Goal: Information Seeking & Learning: Find specific fact

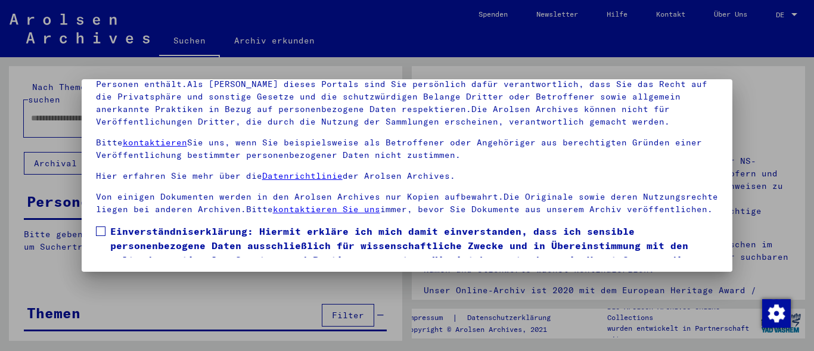
scroll to position [71, 0]
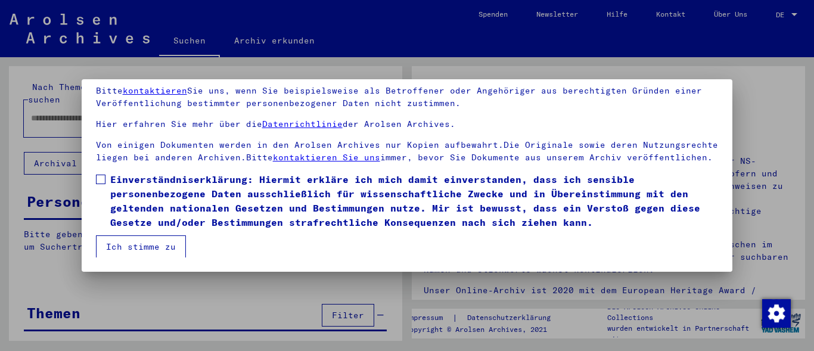
click at [158, 241] on button "Ich stimme zu" at bounding box center [141, 246] width 90 height 23
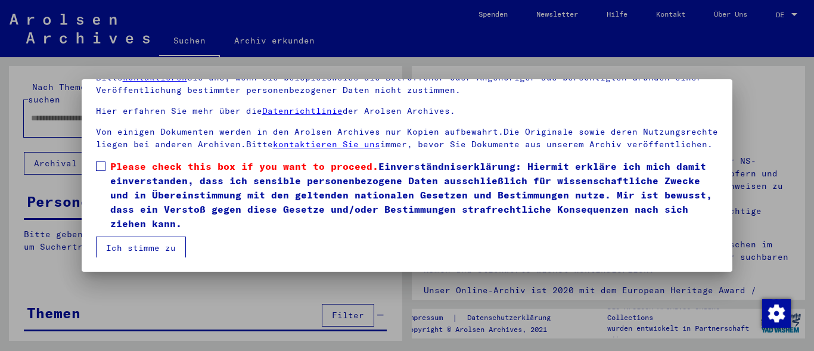
scroll to position [85, 0]
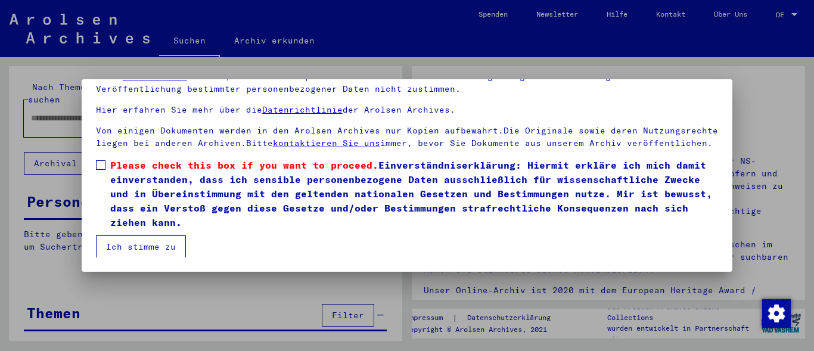
click at [149, 248] on button "Ich stimme zu" at bounding box center [141, 246] width 90 height 23
click at [100, 163] on span at bounding box center [101, 165] width 10 height 10
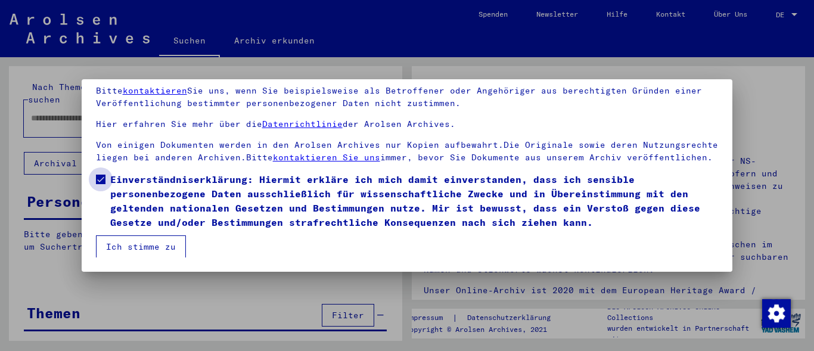
scroll to position [71, 0]
click at [137, 244] on button "Ich stimme zu" at bounding box center [141, 246] width 90 height 23
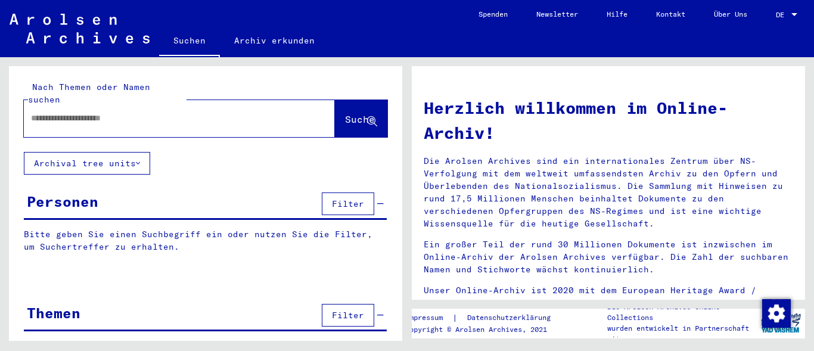
click at [111, 112] on input "text" at bounding box center [165, 118] width 268 height 13
type input "*********"
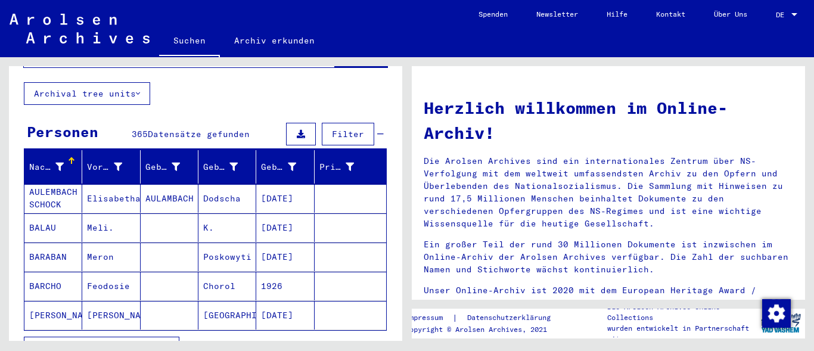
scroll to position [99, 0]
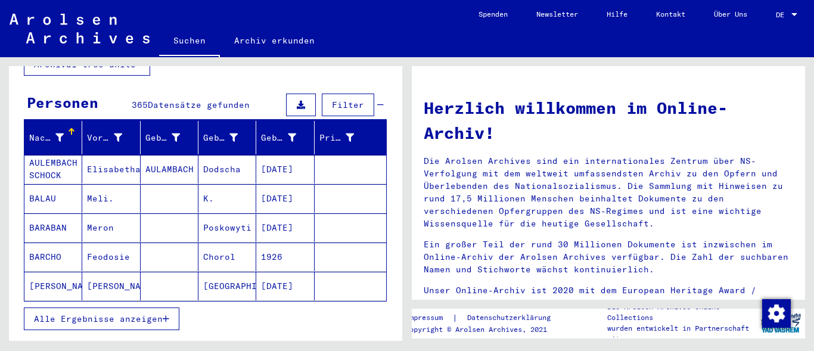
click at [137, 314] on span "Alle Ergebnisse anzeigen" at bounding box center [98, 319] width 129 height 11
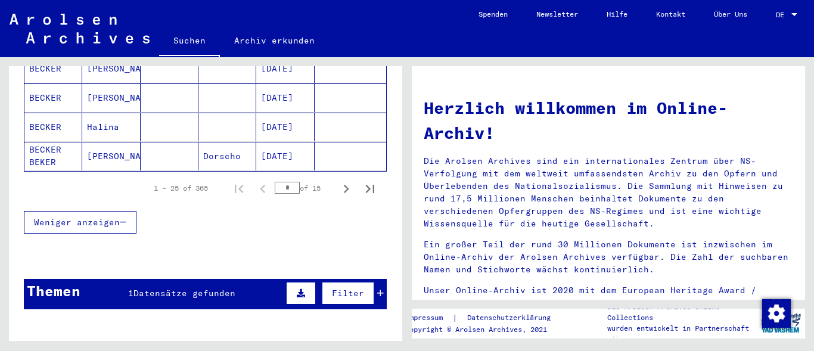
scroll to position [851, 0]
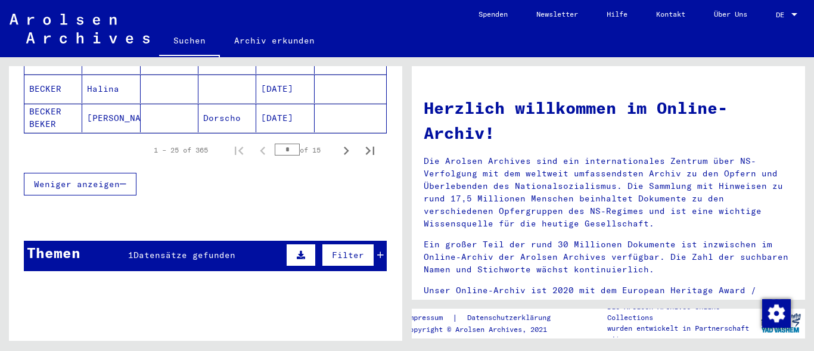
click at [240, 243] on div "Themen 1 Datensätze gefunden Filter" at bounding box center [205, 256] width 363 height 30
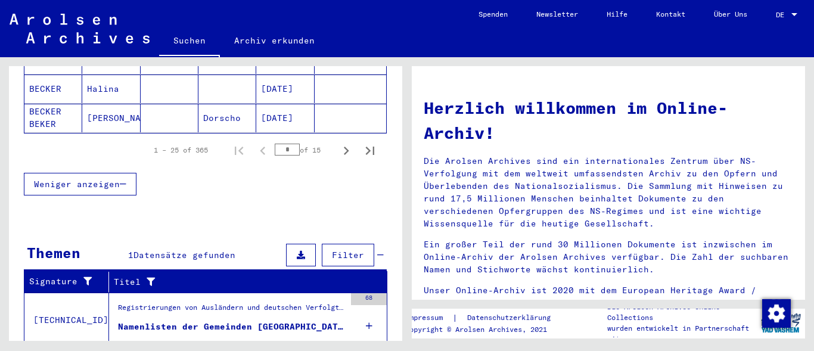
click at [289, 321] on div "Namenlisten der Gemeinden [GEOGRAPHIC_DATA] und [GEOGRAPHIC_DATA]" at bounding box center [231, 327] width 227 height 13
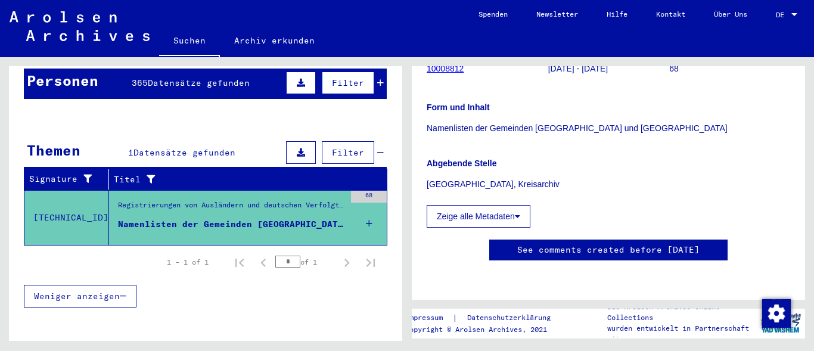
scroll to position [117, 0]
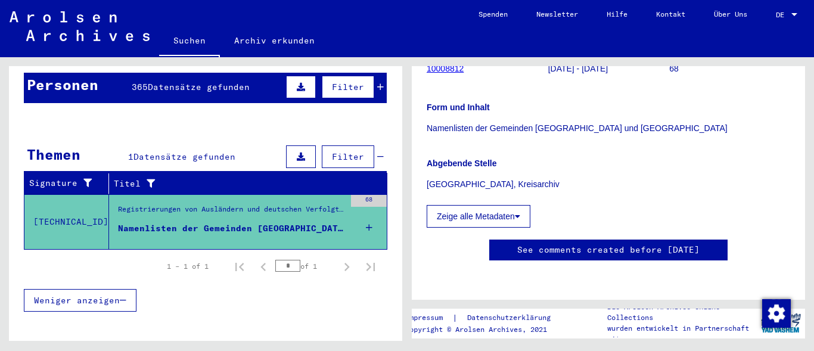
click at [218, 204] on div "Registrierungen von Ausländern und deutschen Verfolgten durch öffentliche Einri…" at bounding box center [231, 212] width 227 height 17
click at [181, 82] on span "Datensätze gefunden" at bounding box center [199, 87] width 102 height 11
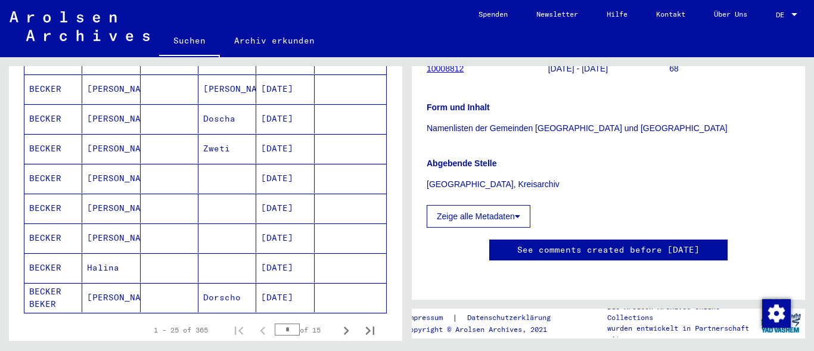
scroll to position [694, 0]
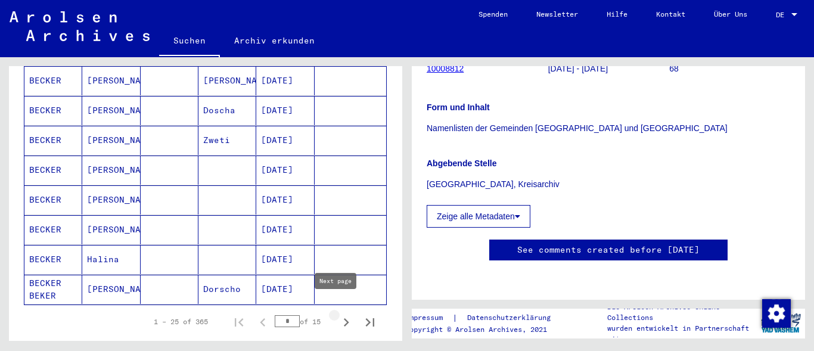
click at [338, 314] on icon "Next page" at bounding box center [346, 322] width 17 height 17
type input "*"
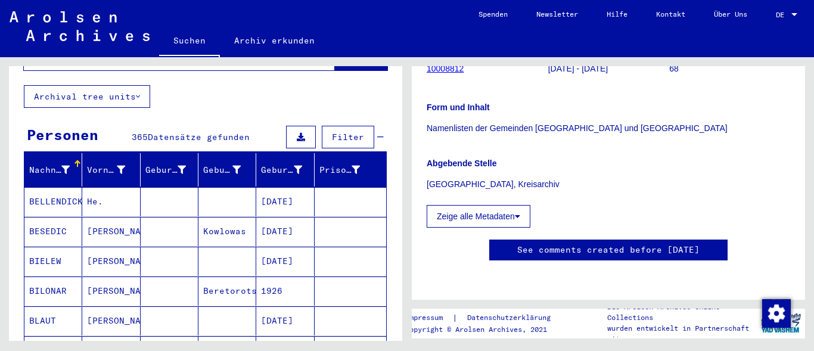
scroll to position [0, 0]
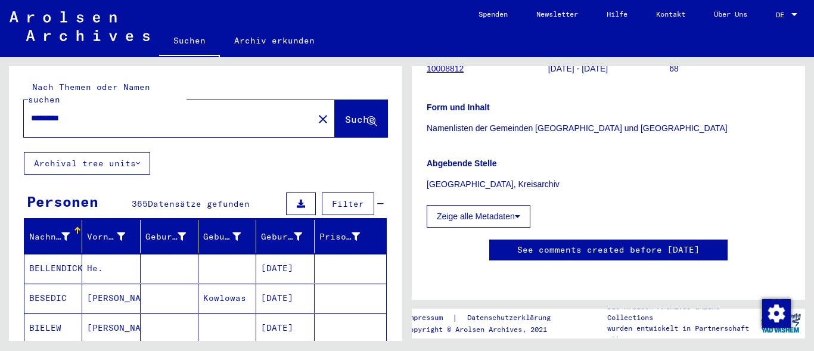
click at [348, 198] on span "Filter" at bounding box center [348, 203] width 32 height 11
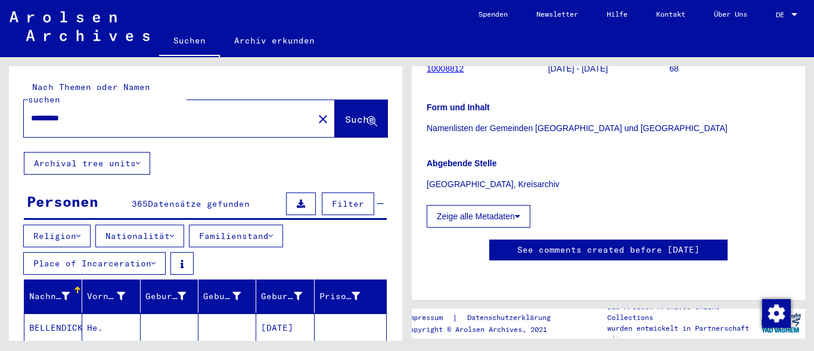
click at [153, 259] on icon at bounding box center [153, 263] width 4 height 8
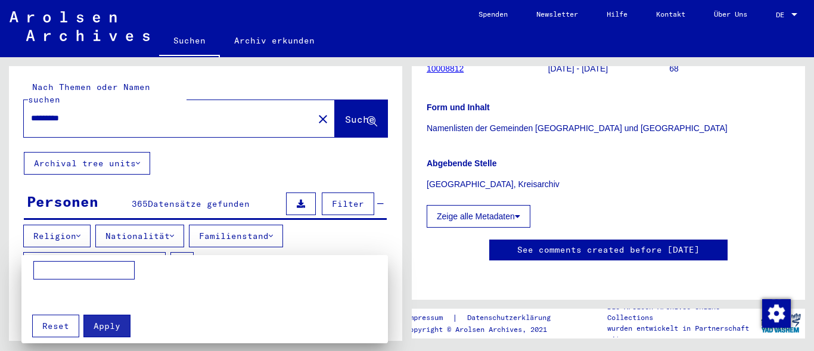
click at [103, 271] on input at bounding box center [83, 270] width 101 height 19
click at [76, 223] on div at bounding box center [407, 175] width 814 height 351
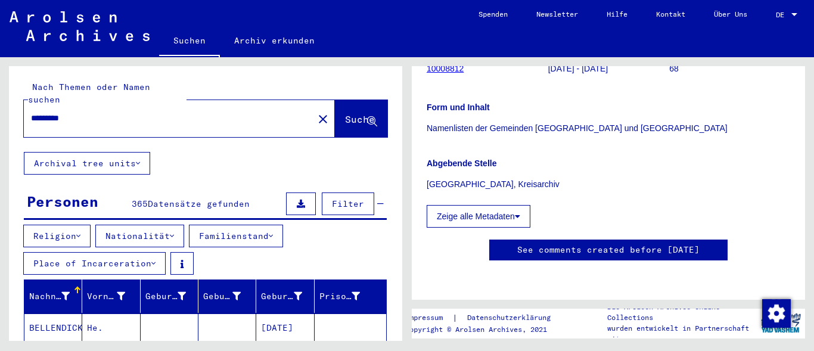
click at [78, 225] on button "Religion" at bounding box center [56, 236] width 67 height 23
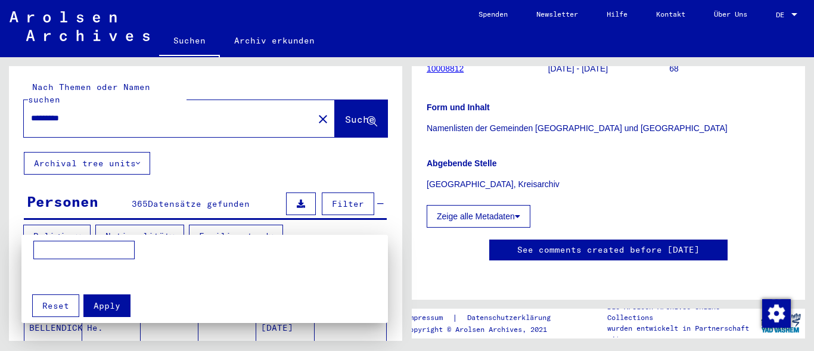
drag, startPoint x: 396, startPoint y: 110, endPoint x: 397, endPoint y: 131, distance: 20.9
click at [397, 131] on div at bounding box center [407, 175] width 814 height 351
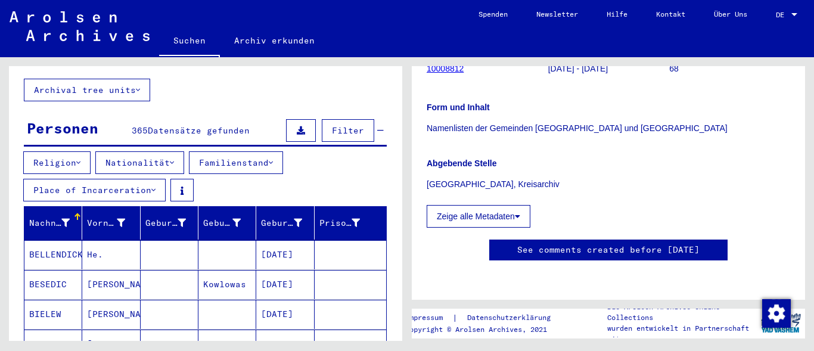
scroll to position [76, 0]
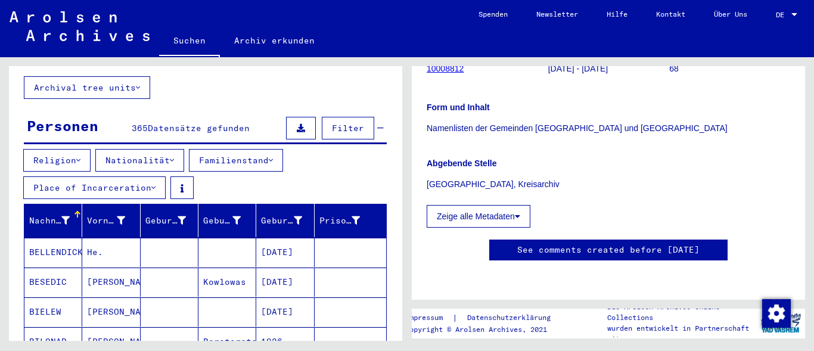
click at [77, 151] on button "Religion" at bounding box center [56, 160] width 67 height 23
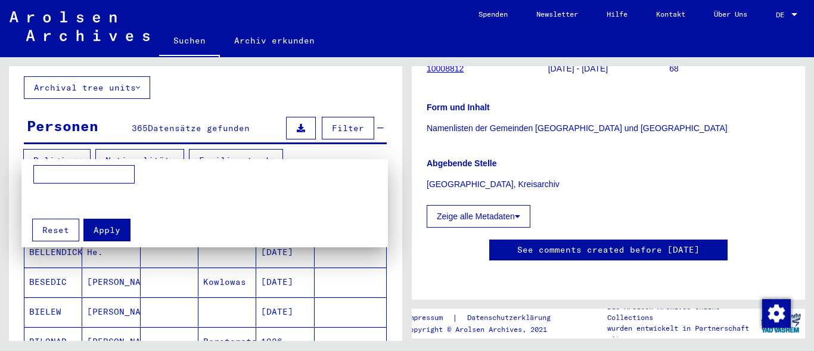
click at [77, 173] on input at bounding box center [83, 174] width 101 height 19
type input "*"
click at [346, 118] on div at bounding box center [407, 175] width 814 height 351
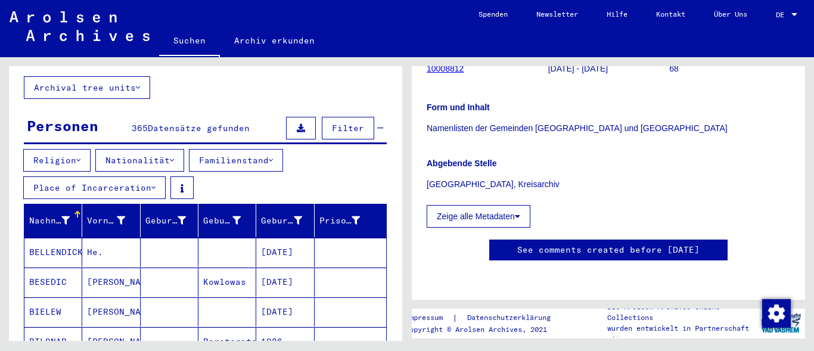
click at [277, 149] on button "Familienstand" at bounding box center [236, 160] width 94 height 23
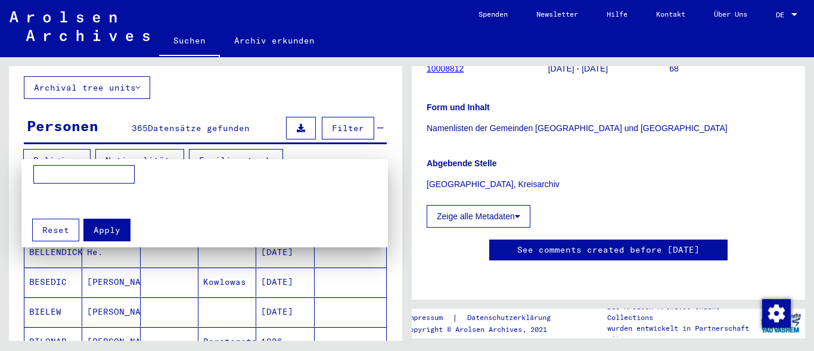
click at [85, 179] on input at bounding box center [83, 174] width 101 height 19
click at [347, 116] on div at bounding box center [407, 175] width 814 height 351
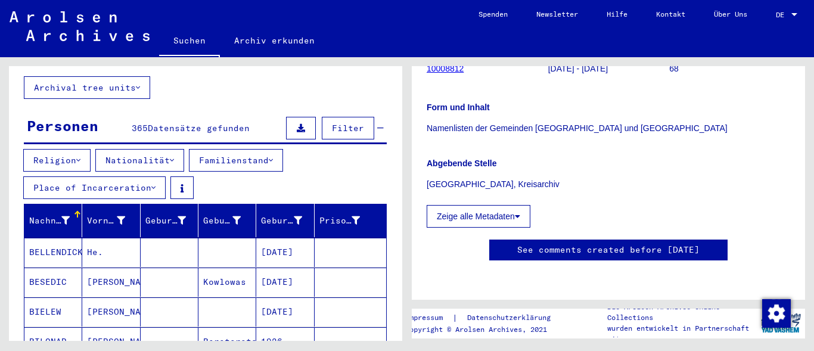
click at [174, 156] on icon at bounding box center [172, 160] width 4 height 8
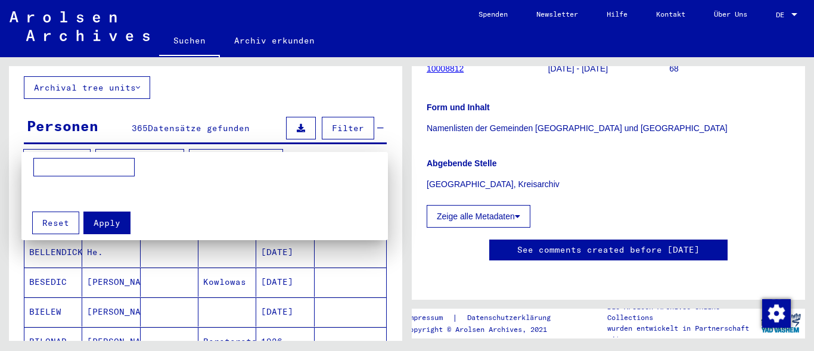
click at [127, 161] on input at bounding box center [83, 167] width 101 height 19
type input "*****"
click at [103, 221] on span "Apply" at bounding box center [107, 223] width 27 height 11
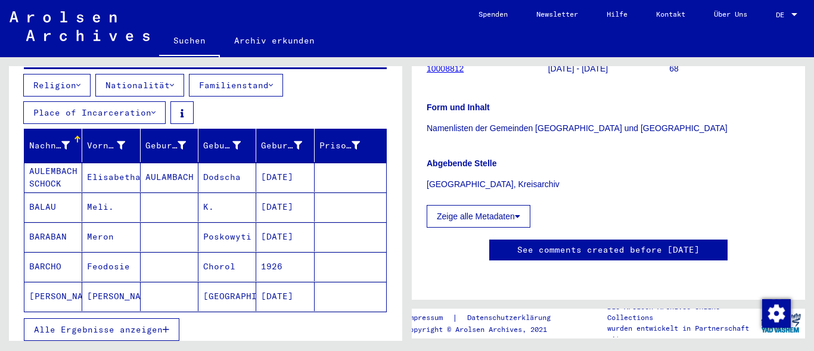
scroll to position [156, 0]
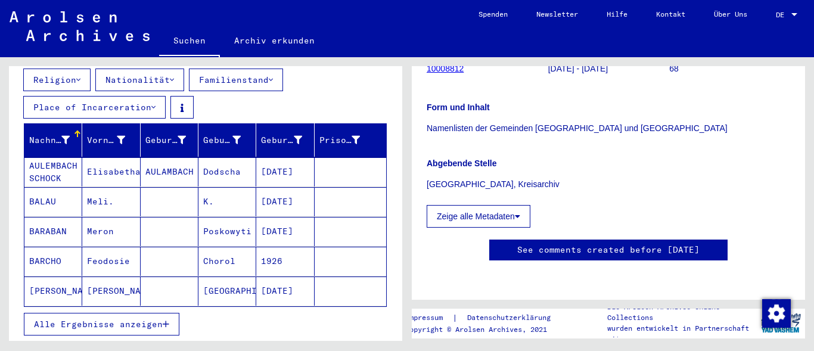
click at [143, 319] on span "Alle Ergebnisse anzeigen" at bounding box center [98, 324] width 129 height 11
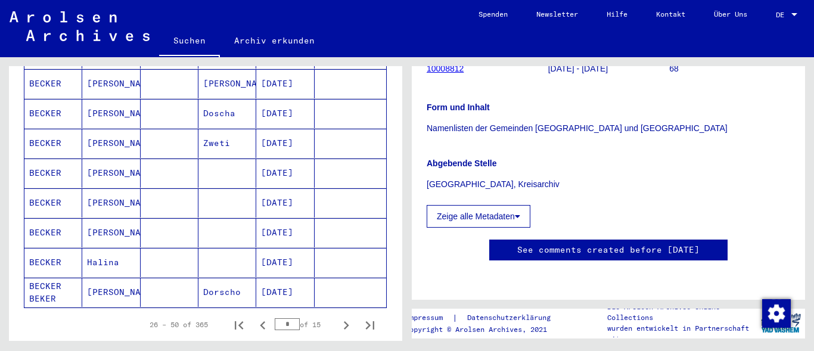
scroll to position [749, 0]
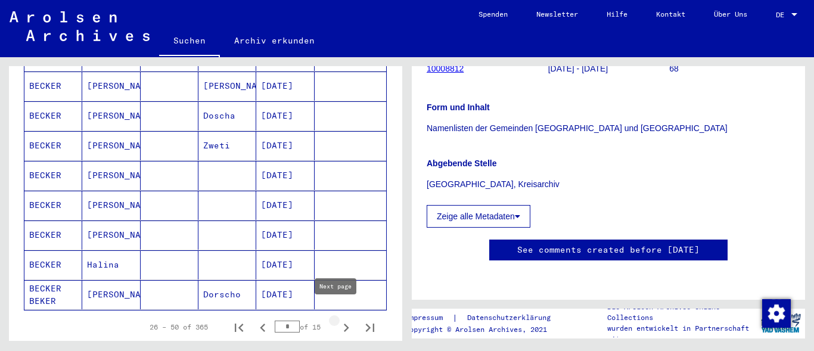
click at [344, 324] on icon "Next page" at bounding box center [346, 328] width 5 height 8
type input "*"
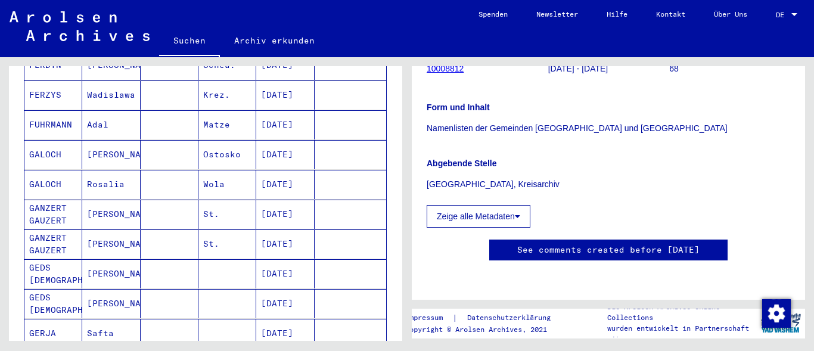
scroll to position [359, 0]
